Goal: Task Accomplishment & Management: Use online tool/utility

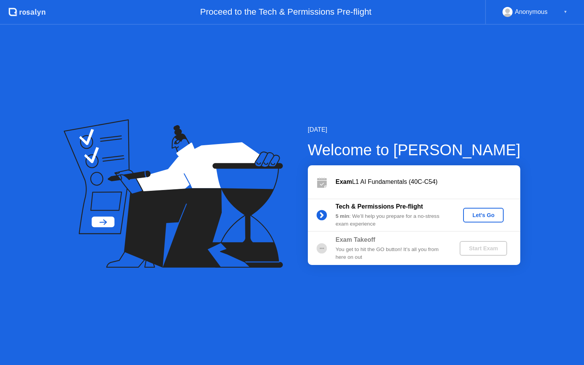
click at [487, 216] on div "Let's Go" at bounding box center [484, 215] width 34 height 6
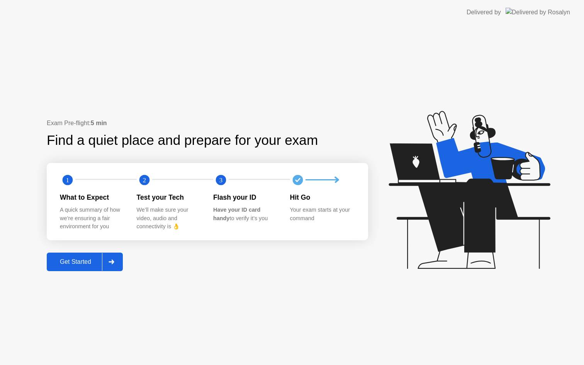
click at [89, 263] on div "Get Started" at bounding box center [75, 262] width 53 height 7
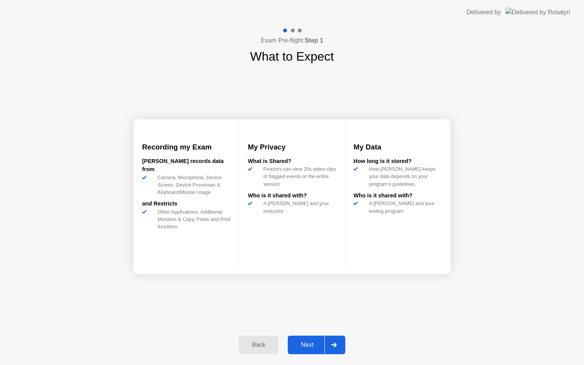
click at [318, 347] on div "Next" at bounding box center [307, 345] width 34 height 7
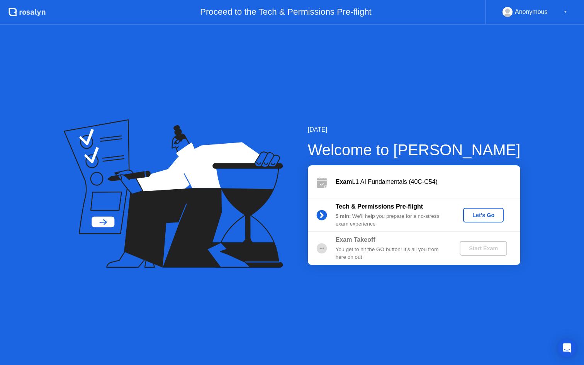
click at [488, 217] on div "Let's Go" at bounding box center [484, 215] width 34 height 6
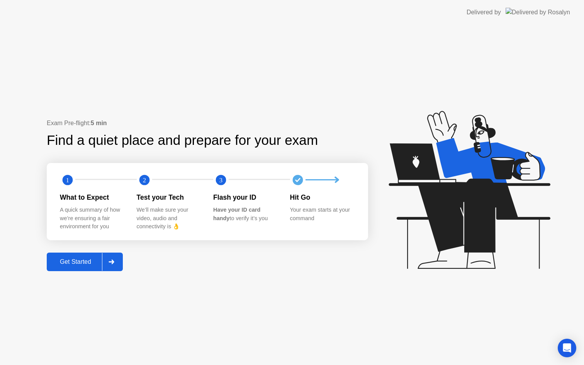
click at [71, 261] on div "Get Started" at bounding box center [75, 262] width 53 height 7
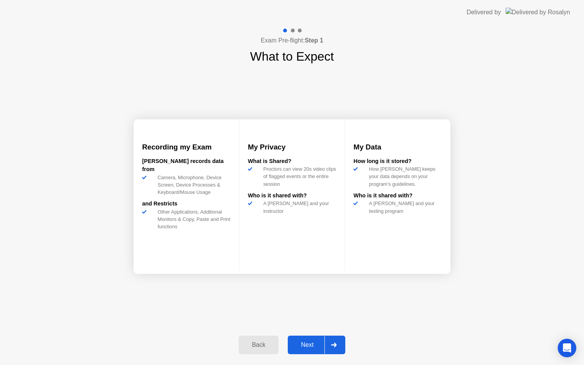
click at [296, 348] on div "Next" at bounding box center [307, 345] width 34 height 7
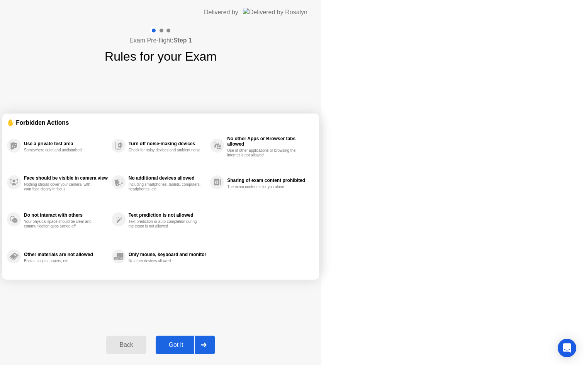
click at [194, 347] on div "Got it" at bounding box center [176, 345] width 36 height 7
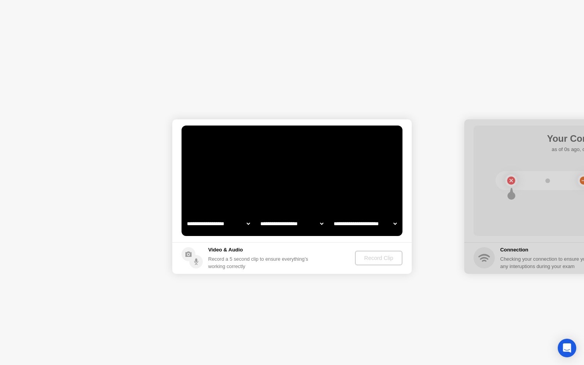
select select "**********"
select select "*******"
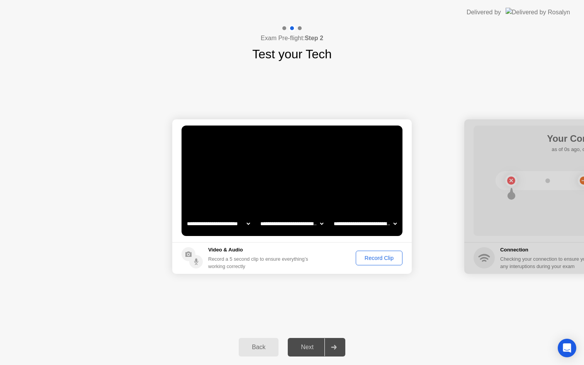
click at [363, 257] on div "Record Clip" at bounding box center [379, 258] width 41 height 6
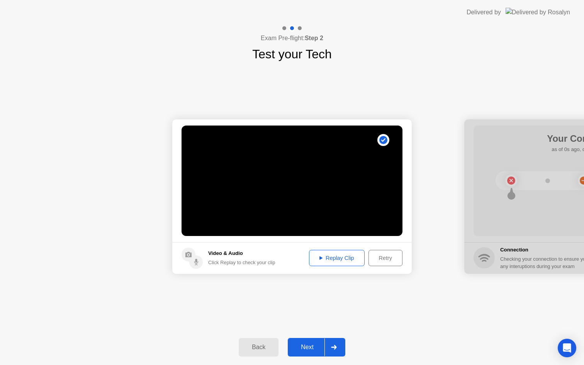
click at [395, 255] on div "Retry" at bounding box center [385, 258] width 29 height 6
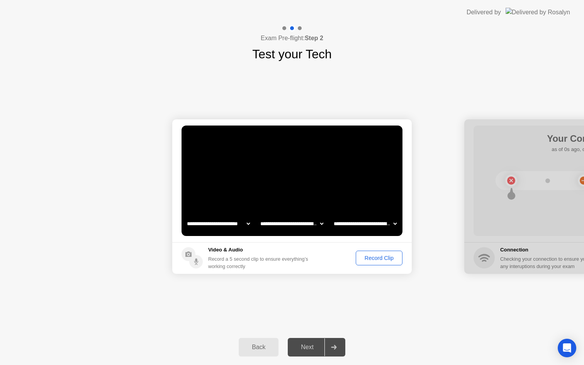
click at [385, 259] on div "Record Clip" at bounding box center [379, 258] width 41 height 6
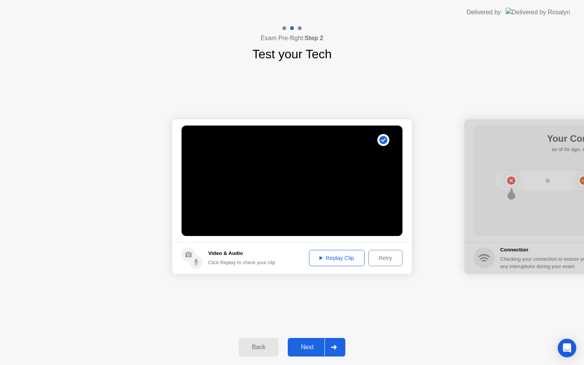
click at [298, 349] on div "Next" at bounding box center [307, 347] width 34 height 7
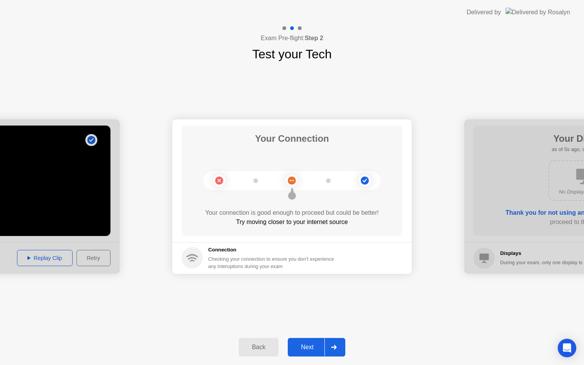
click at [302, 344] on div "Next" at bounding box center [307, 347] width 34 height 7
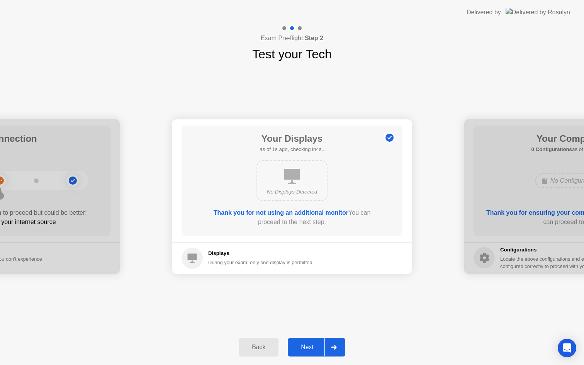
click at [302, 344] on div "Next" at bounding box center [307, 347] width 34 height 7
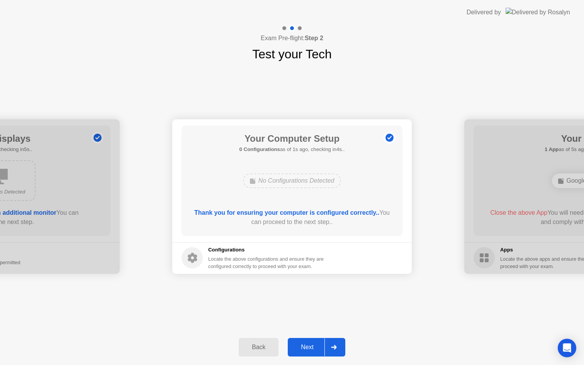
click at [302, 344] on div "Next" at bounding box center [307, 347] width 34 height 7
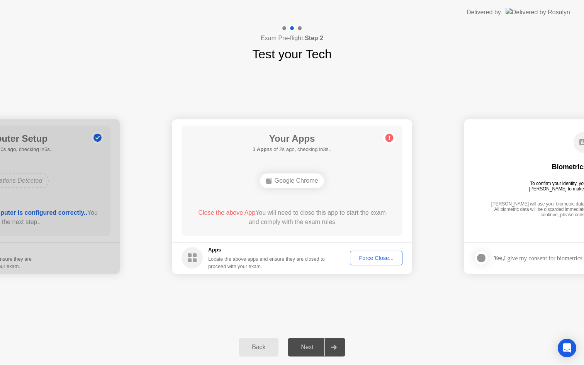
click at [363, 261] on div "Force Close..." at bounding box center [376, 258] width 47 height 6
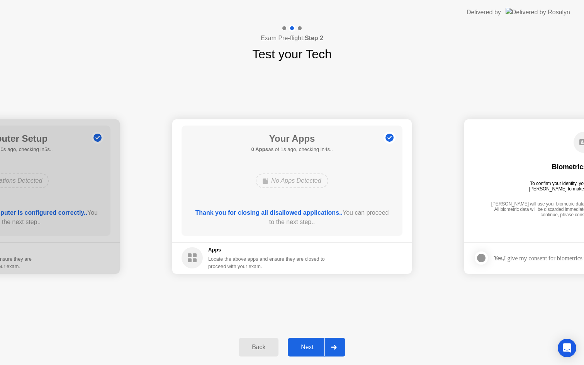
click at [309, 353] on button "Next" at bounding box center [317, 347] width 58 height 19
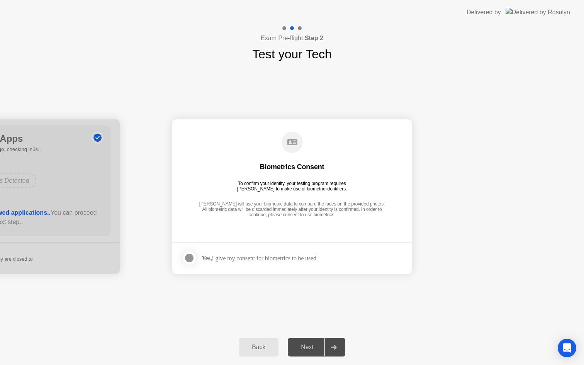
click at [315, 256] on div "Yes, I give my consent for biometrics to be used" at bounding box center [259, 258] width 115 height 7
click at [189, 260] on div at bounding box center [189, 258] width 9 height 9
click at [309, 349] on div "Next" at bounding box center [307, 347] width 34 height 7
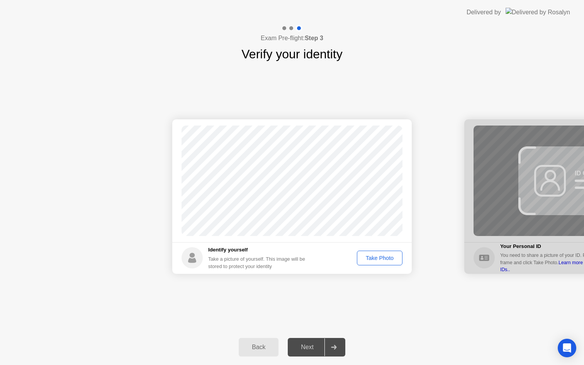
click at [369, 258] on div "Take Photo" at bounding box center [380, 258] width 40 height 6
click at [308, 349] on div "Next" at bounding box center [307, 347] width 34 height 7
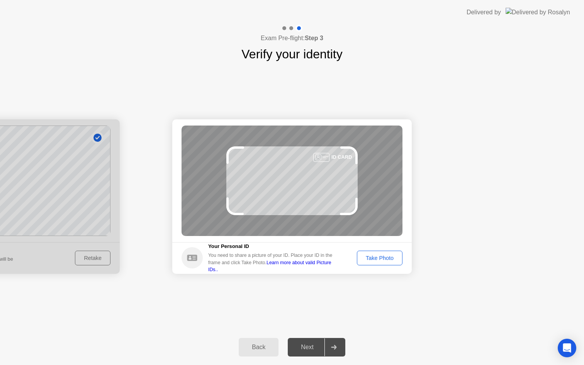
click at [391, 261] on div "Take Photo" at bounding box center [380, 258] width 40 height 6
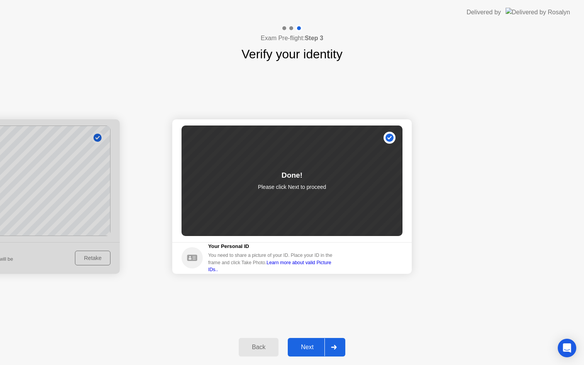
click at [299, 349] on div "Next" at bounding box center [307, 347] width 34 height 7
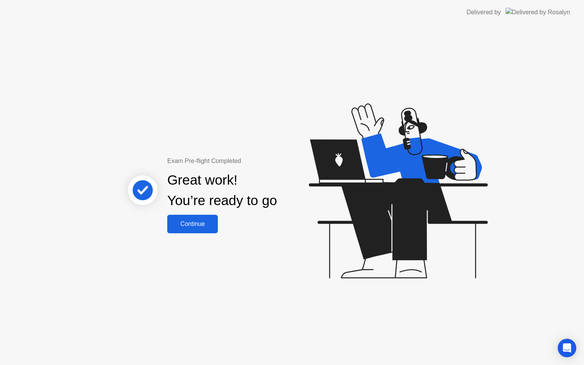
click at [189, 231] on button "Continue" at bounding box center [192, 224] width 51 height 19
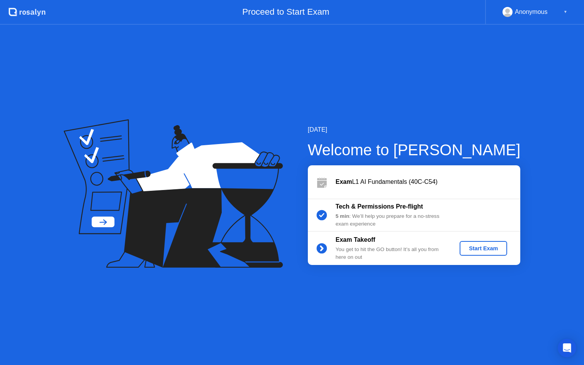
click at [489, 249] on div "Start Exam" at bounding box center [483, 248] width 41 height 6
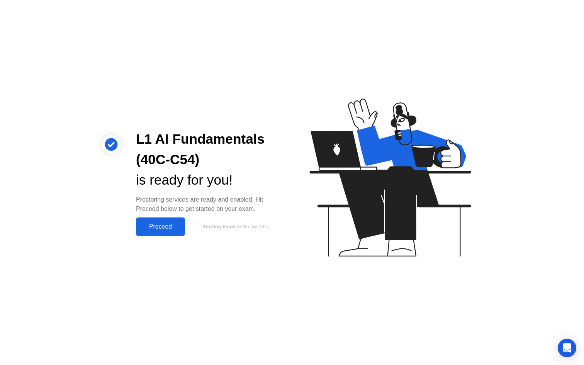
click at [165, 232] on button "Proceed" at bounding box center [160, 227] width 49 height 19
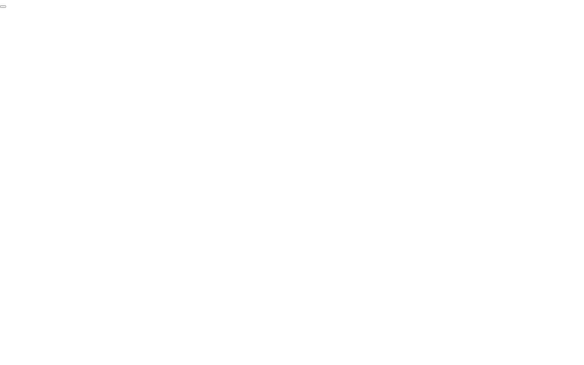
click at [6, 8] on button "End Proctoring Session" at bounding box center [3, 6] width 6 height 2
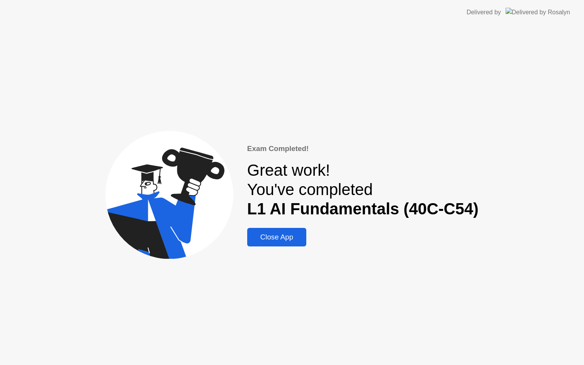
click at [275, 235] on div "Close App" at bounding box center [277, 237] width 55 height 9
